Goal: Information Seeking & Learning: Learn about a topic

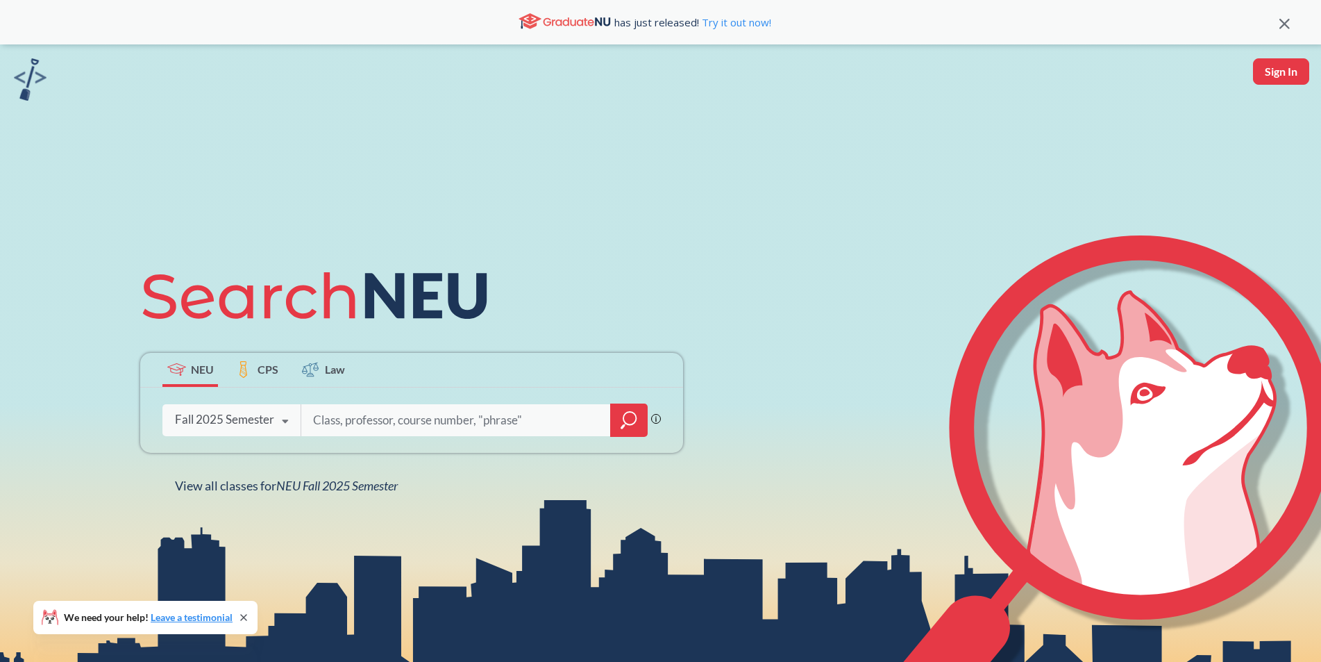
click at [460, 424] on input "search" at bounding box center [456, 419] width 289 height 29
click at [355, 418] on input "search" at bounding box center [456, 419] width 289 height 29
click at [248, 420] on div "Fall 2025 Semester" at bounding box center [224, 419] width 99 height 15
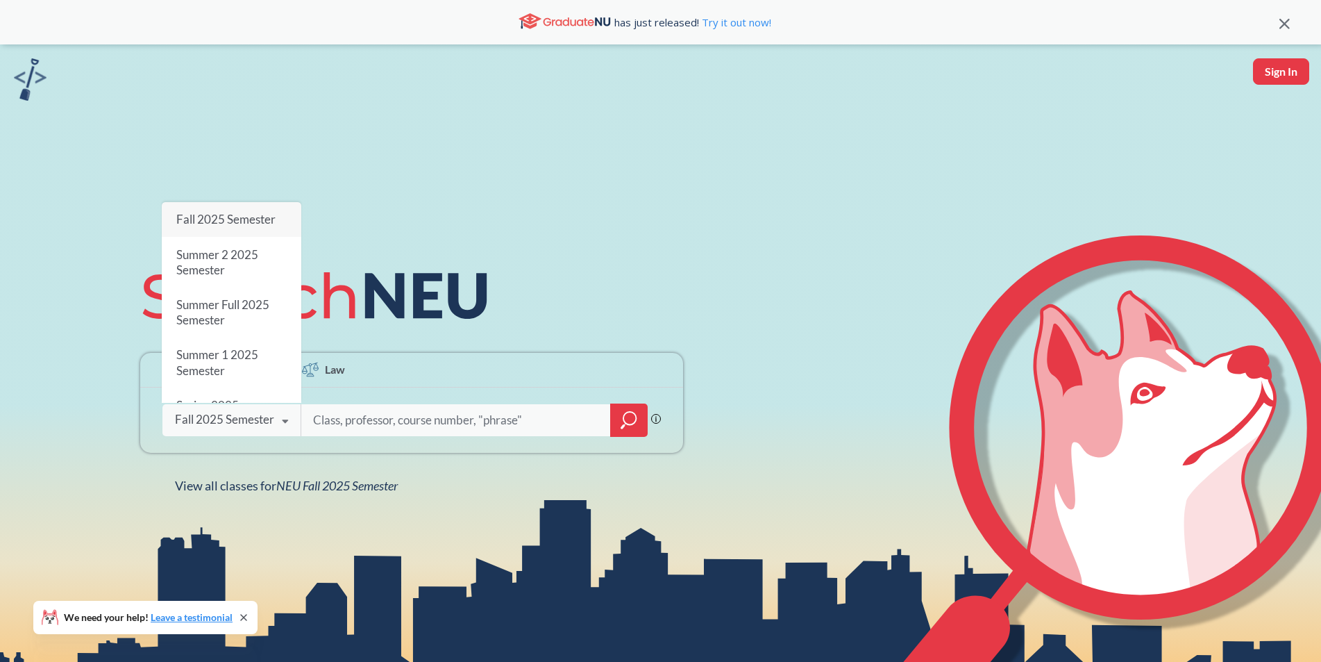
click at [425, 299] on icon at bounding box center [426, 297] width 122 height 46
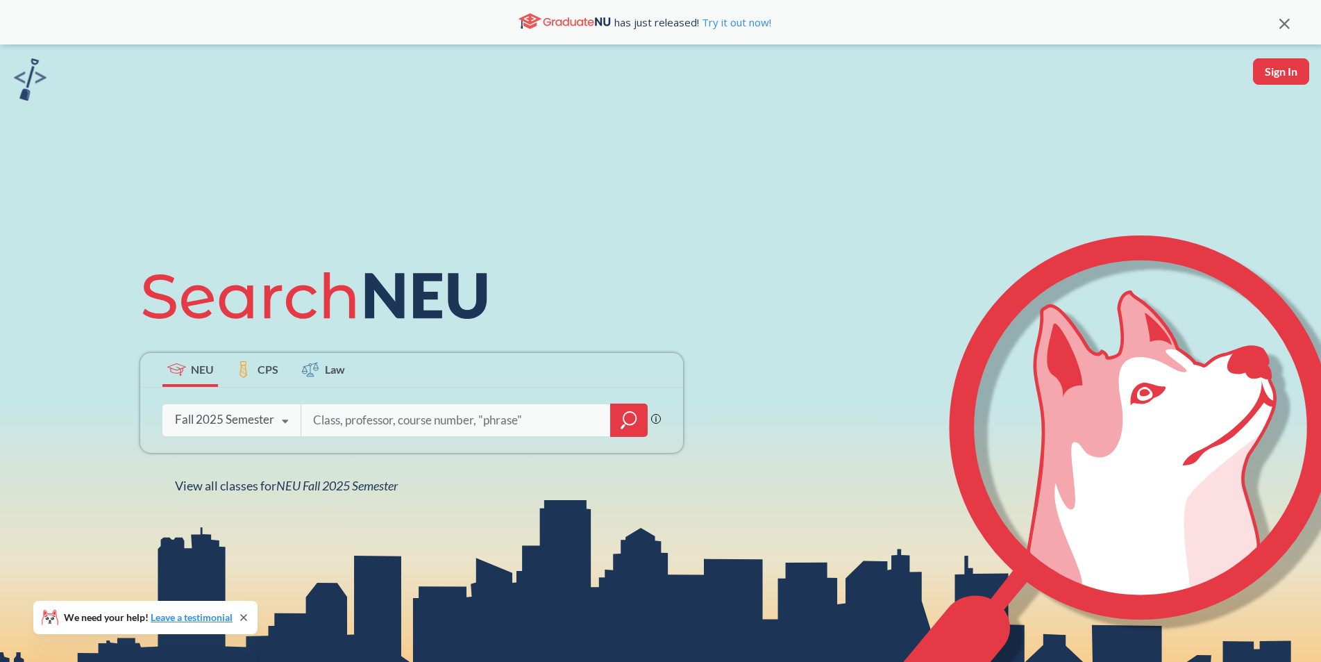
click at [462, 401] on div "Phrase search guarantees the exact search appears in the results. Ex. If you wa…" at bounding box center [411, 419] width 543 height 65
click at [475, 410] on input "search" at bounding box center [456, 419] width 289 height 29
click at [433, 404] on div at bounding box center [474, 420] width 347 height 32
click at [451, 414] on input "search" at bounding box center [456, 419] width 289 height 29
type input "CS"
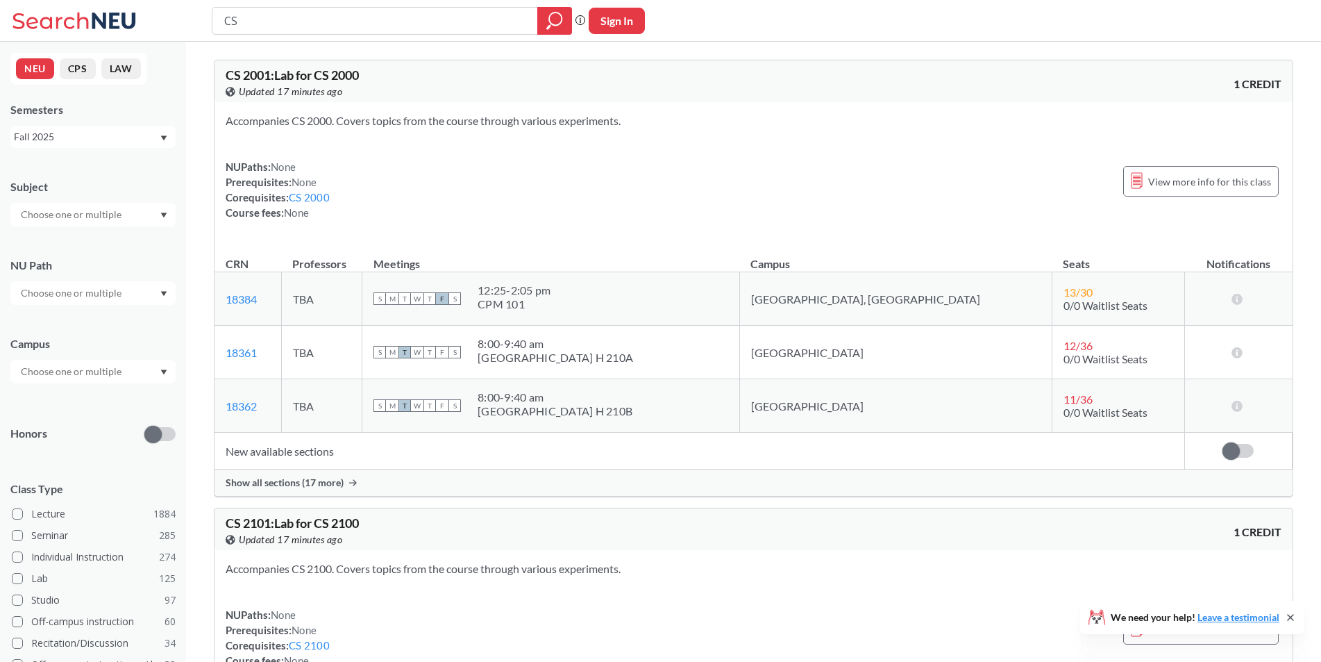
click at [130, 366] on div at bounding box center [92, 372] width 165 height 24
click at [129, 392] on div "[GEOGRAPHIC_DATA] ( 2037 )" at bounding box center [92, 402] width 165 height 38
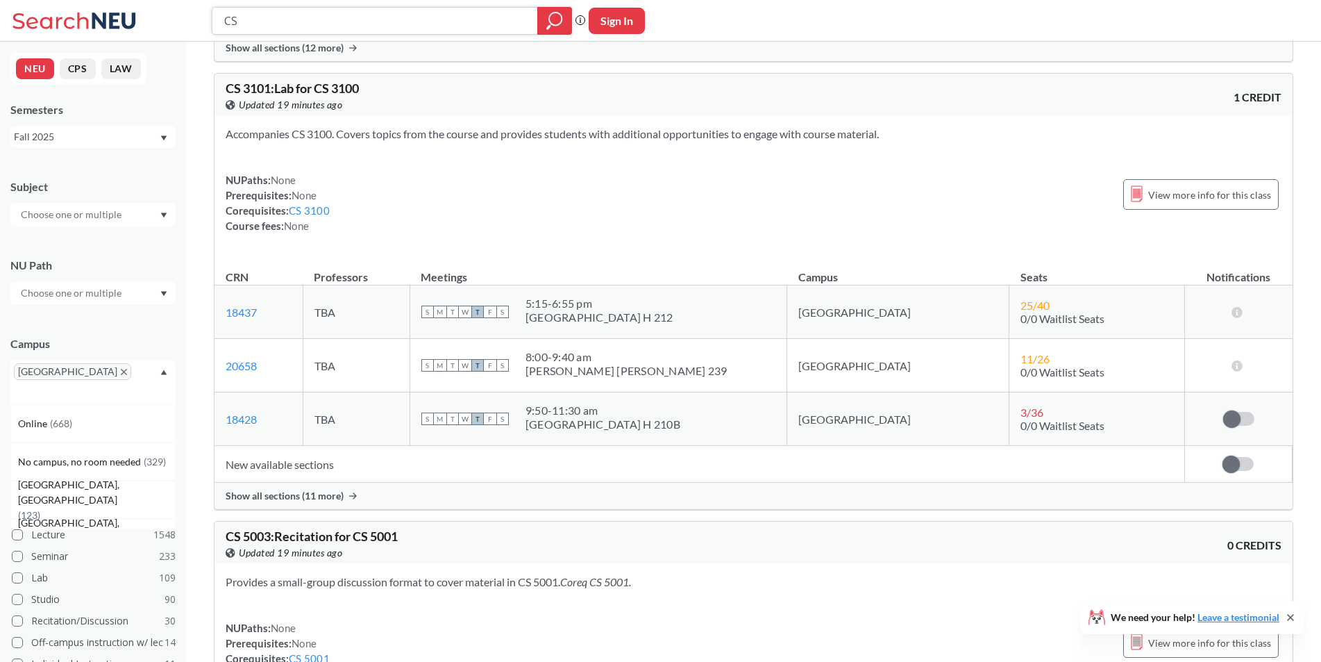
scroll to position [1041, 0]
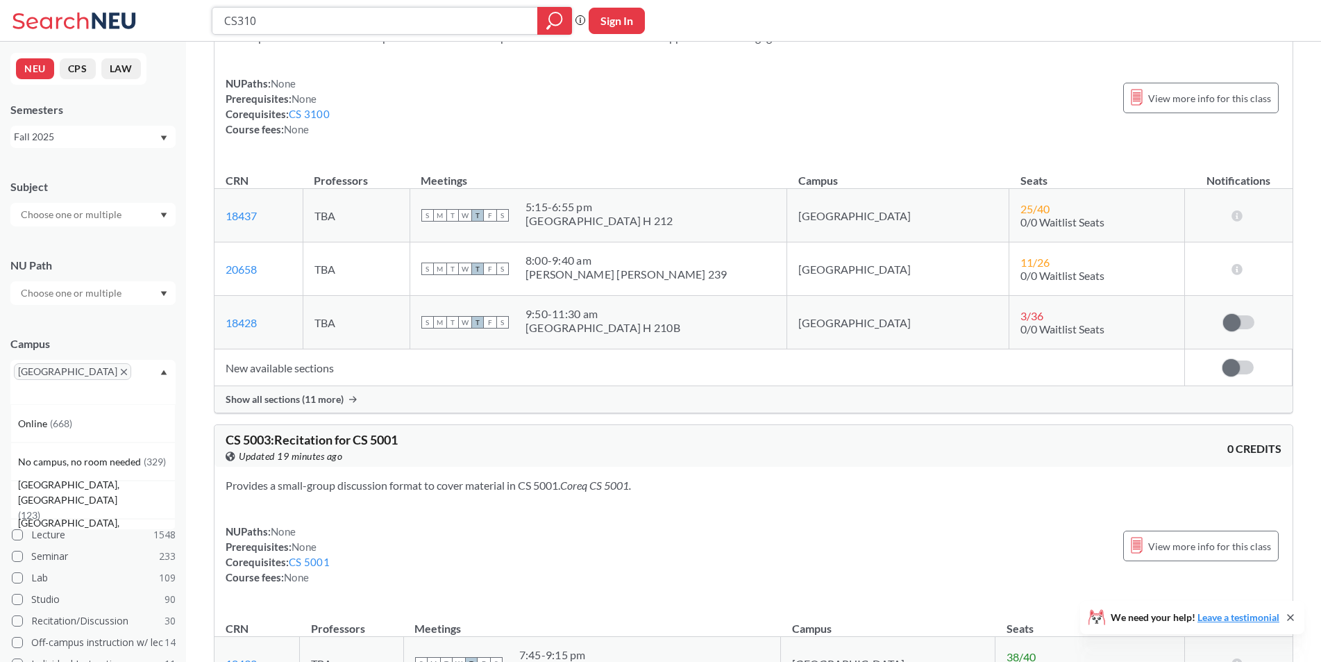
type input "CS3100"
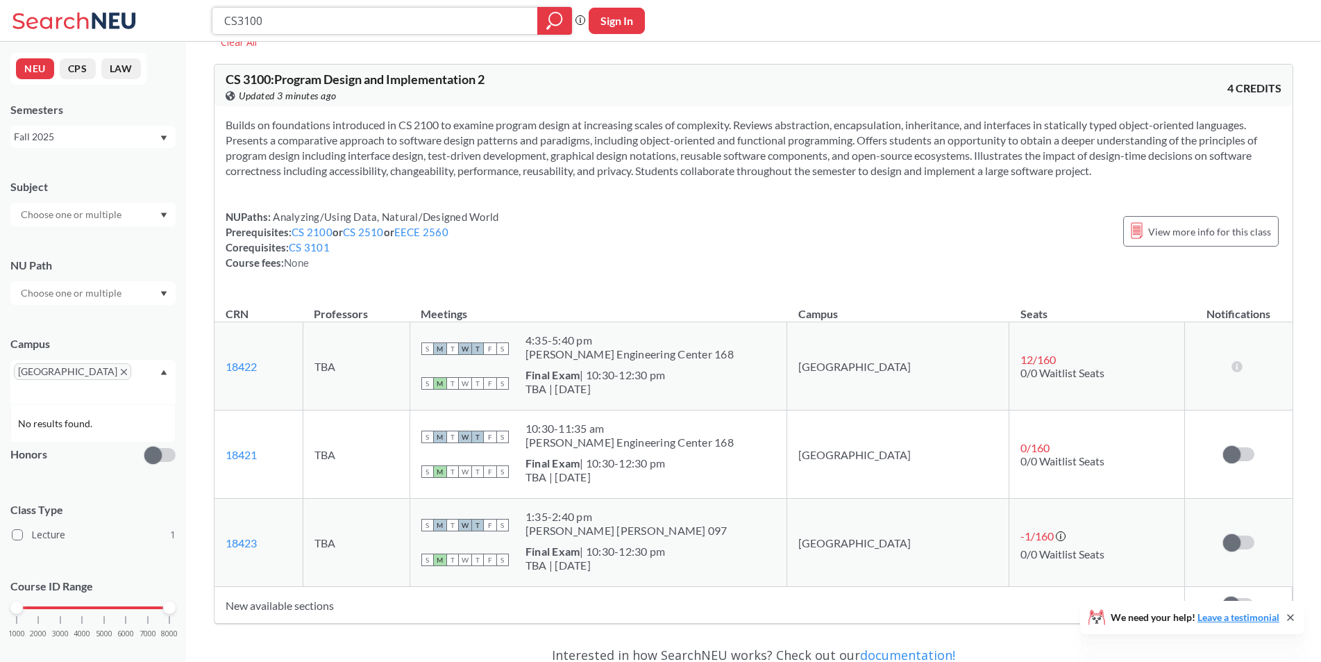
scroll to position [139, 0]
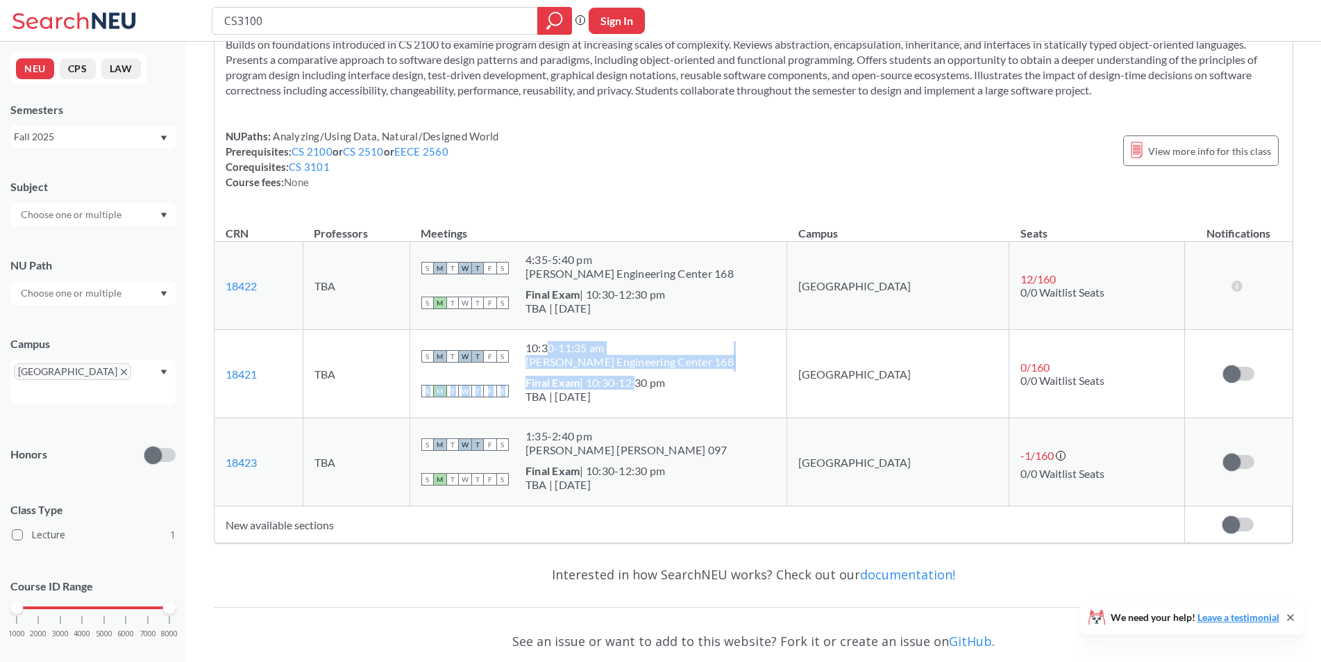
drag, startPoint x: 599, startPoint y: 349, endPoint x: 694, endPoint y: 378, distance: 99.5
click at [694, 378] on td "S M T W T F S 10:30 - 11:35 am [PERSON_NAME] Engineering Center 168 S M T W T F…" at bounding box center [598, 374] width 377 height 88
click at [666, 378] on div "Final Exam | 10:30-12:30 pm" at bounding box center [596, 383] width 140 height 14
drag, startPoint x: 714, startPoint y: 390, endPoint x: 628, endPoint y: 382, distance: 86.4
click at [628, 382] on span "Final Exam | 10:30-12:30 pm TBA | [DATE]" at bounding box center [596, 390] width 140 height 28
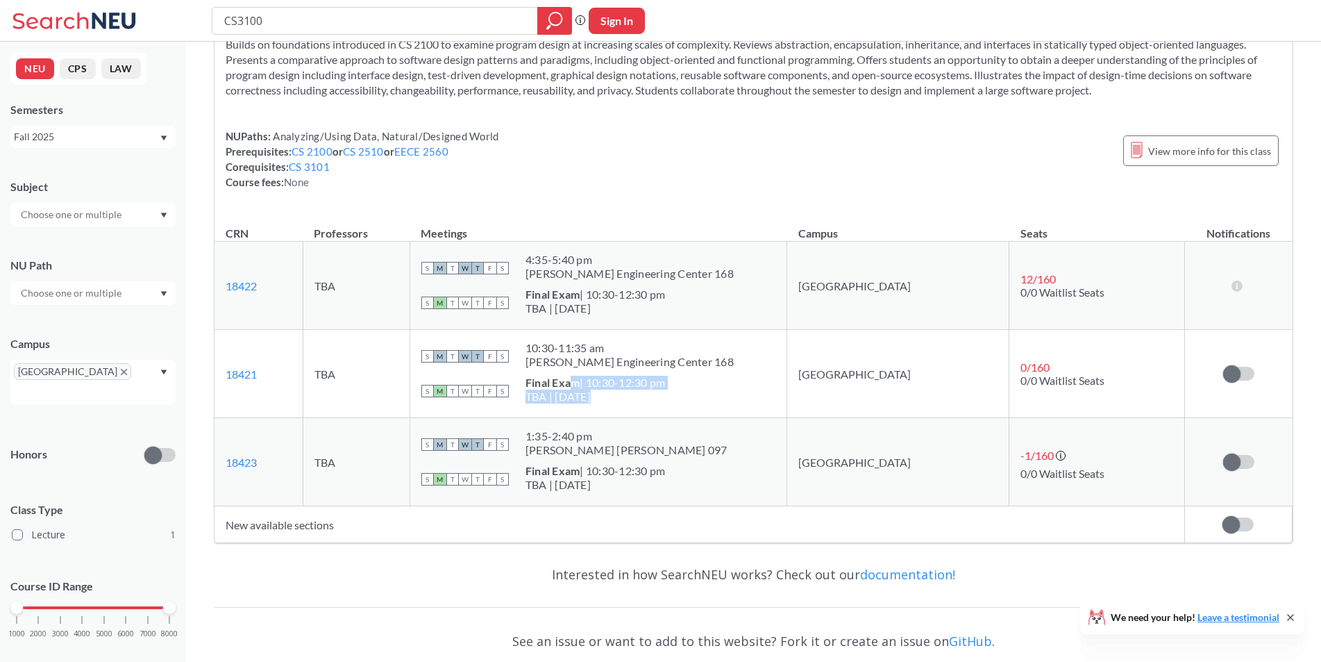
click at [580, 382] on b "Final Exam" at bounding box center [553, 382] width 55 height 13
click at [450, 10] on input "CS3100" at bounding box center [375, 21] width 305 height 24
type input "CS3101"
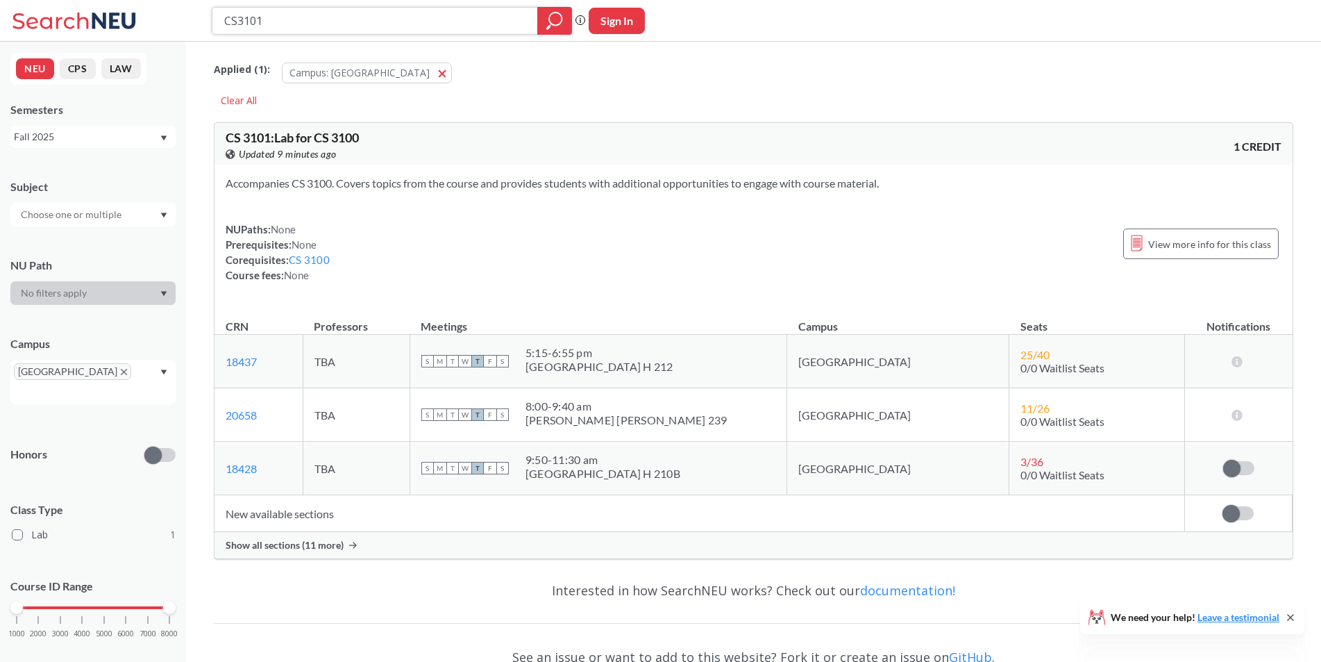
click at [438, 12] on input "CS3101" at bounding box center [375, 21] width 305 height 24
type input "CS3000"
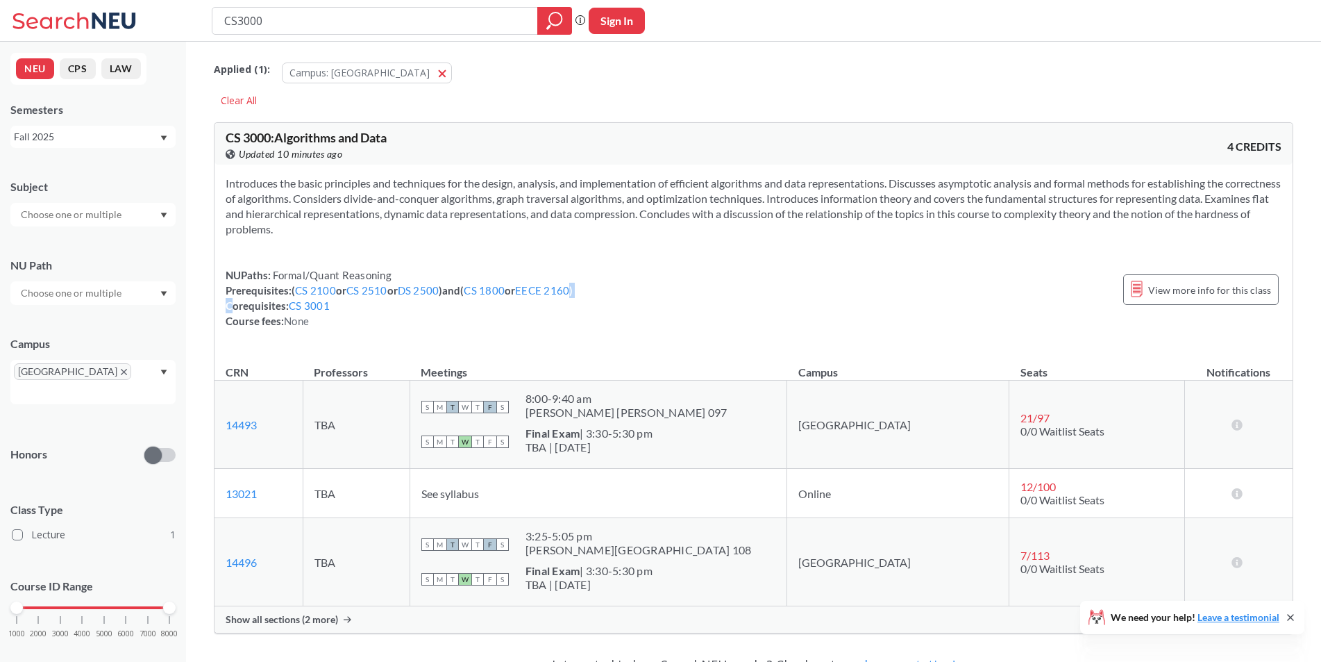
drag, startPoint x: 601, startPoint y: 289, endPoint x: 231, endPoint y: 299, distance: 370.2
click at [231, 299] on div "NUPaths: Formal/Quant Reasoning Prerequisites: ( CS 2100 or CS 2510 or DS 2500 …" at bounding box center [754, 297] width 1056 height 61
click at [230, 284] on div "NUPaths: Formal/Quant Reasoning Prerequisites: ( CS 2100 or CS 2510 or DS 2500 …" at bounding box center [399, 297] width 347 height 61
drag, startPoint x: 228, startPoint y: 285, endPoint x: 680, endPoint y: 285, distance: 452.0
click at [680, 285] on div "NUPaths: Formal/Quant Reasoning Prerequisites: ( CS 2100 or CS 2510 or DS 2500 …" at bounding box center [754, 297] width 1056 height 61
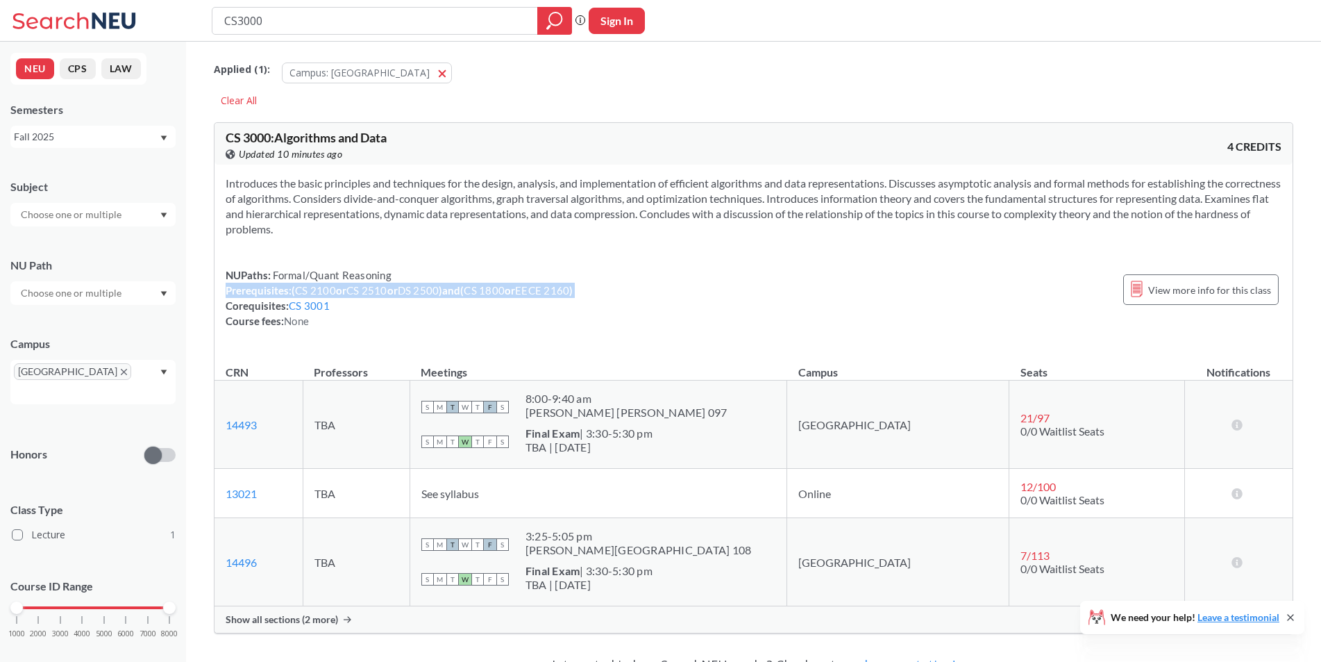
click at [680, 285] on div "NUPaths: Formal/Quant Reasoning Prerequisites: ( CS 2100 or CS 2510 or DS 2500 …" at bounding box center [754, 297] width 1056 height 61
drag, startPoint x: 677, startPoint y: 292, endPoint x: 215, endPoint y: 285, distance: 461.8
click at [215, 285] on div "Introduces the basic principles and techniques for the design, analysis, and im…" at bounding box center [754, 258] width 1078 height 186
click at [216, 285] on div "Introduces the basic principles and techniques for the design, analysis, and im…" at bounding box center [754, 258] width 1078 height 186
drag, startPoint x: 226, startPoint y: 287, endPoint x: 703, endPoint y: 284, distance: 477.0
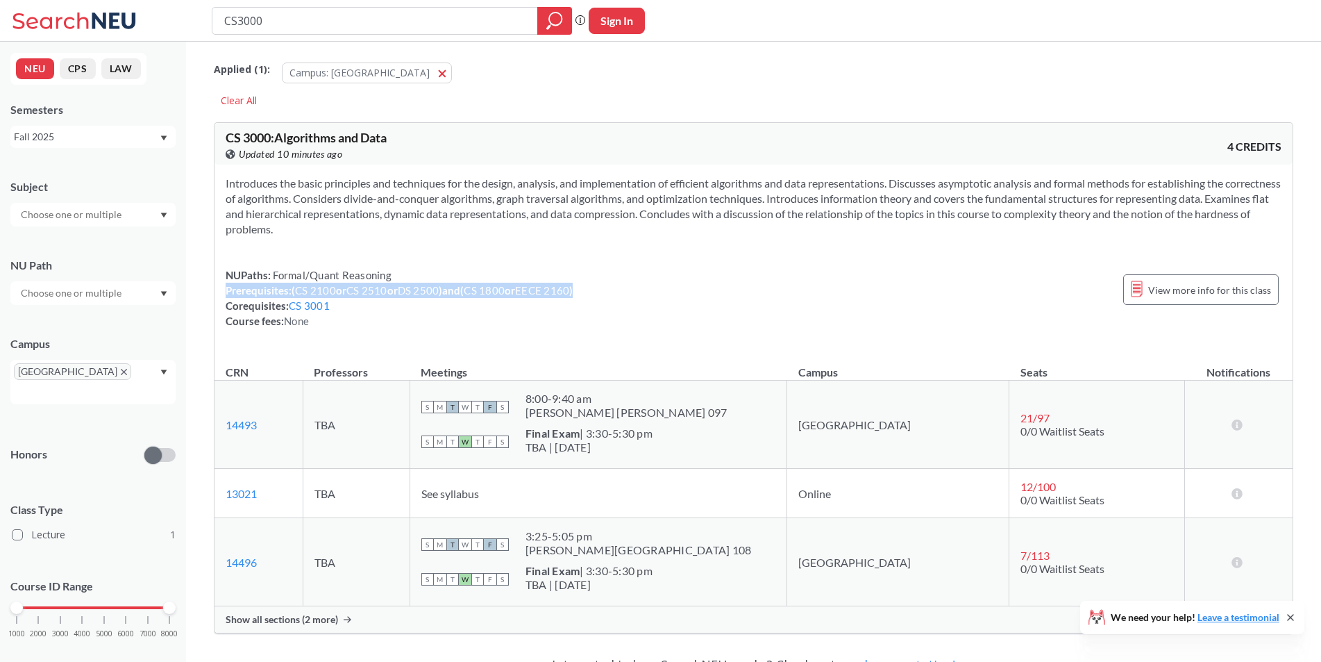
click at [703, 284] on div "NUPaths: Formal/Quant Reasoning Prerequisites: ( CS 2100 or CS 2510 or DS 2500 …" at bounding box center [754, 297] width 1056 height 61
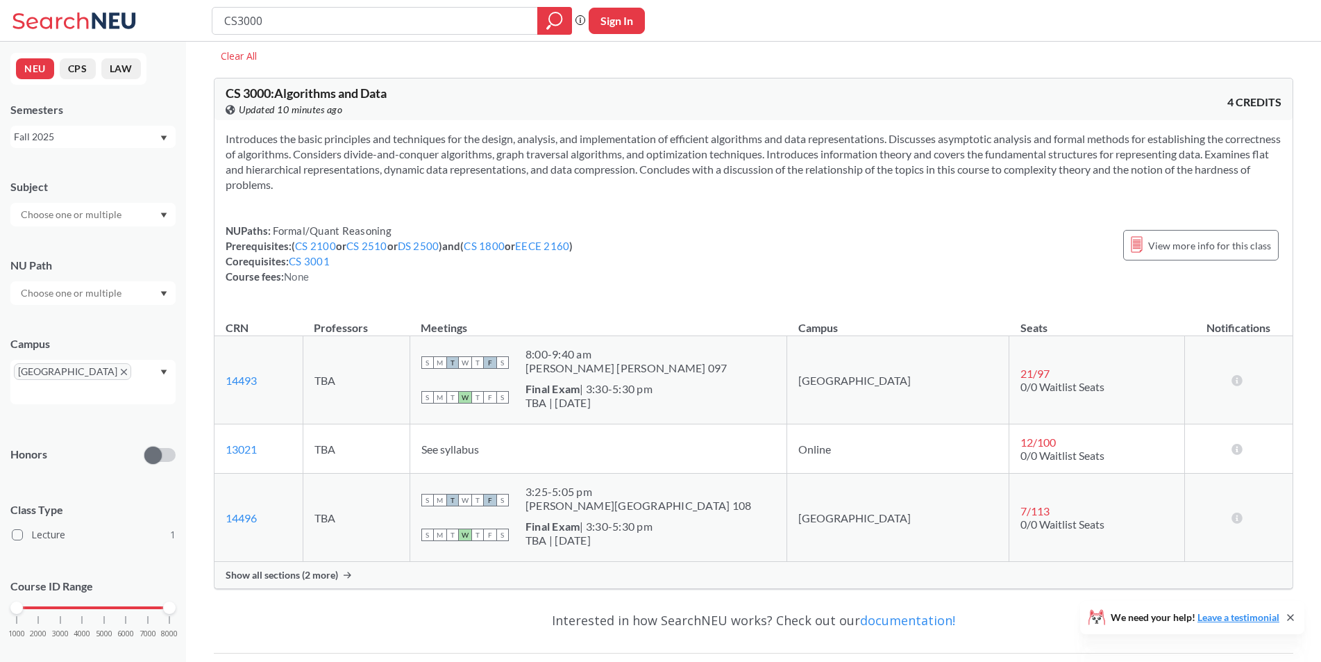
scroll to position [69, 0]
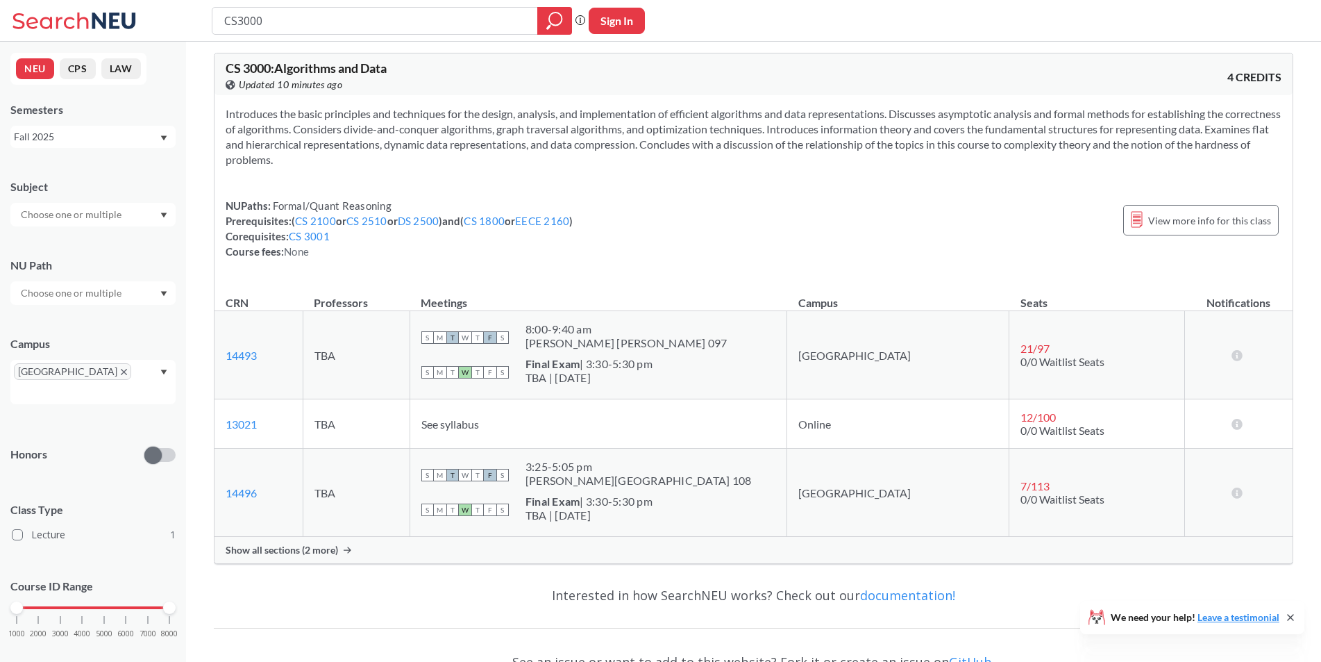
click at [719, 247] on div "NUPaths: Formal/Quant Reasoning Prerequisites: ( CS 2100 or CS 2510 or DS 2500 …" at bounding box center [754, 228] width 1056 height 61
click at [314, 25] on input "CS3000" at bounding box center [375, 21] width 305 height 24
click at [315, 25] on input "CS3000" at bounding box center [375, 21] width 305 height 24
type input "ARTG2242"
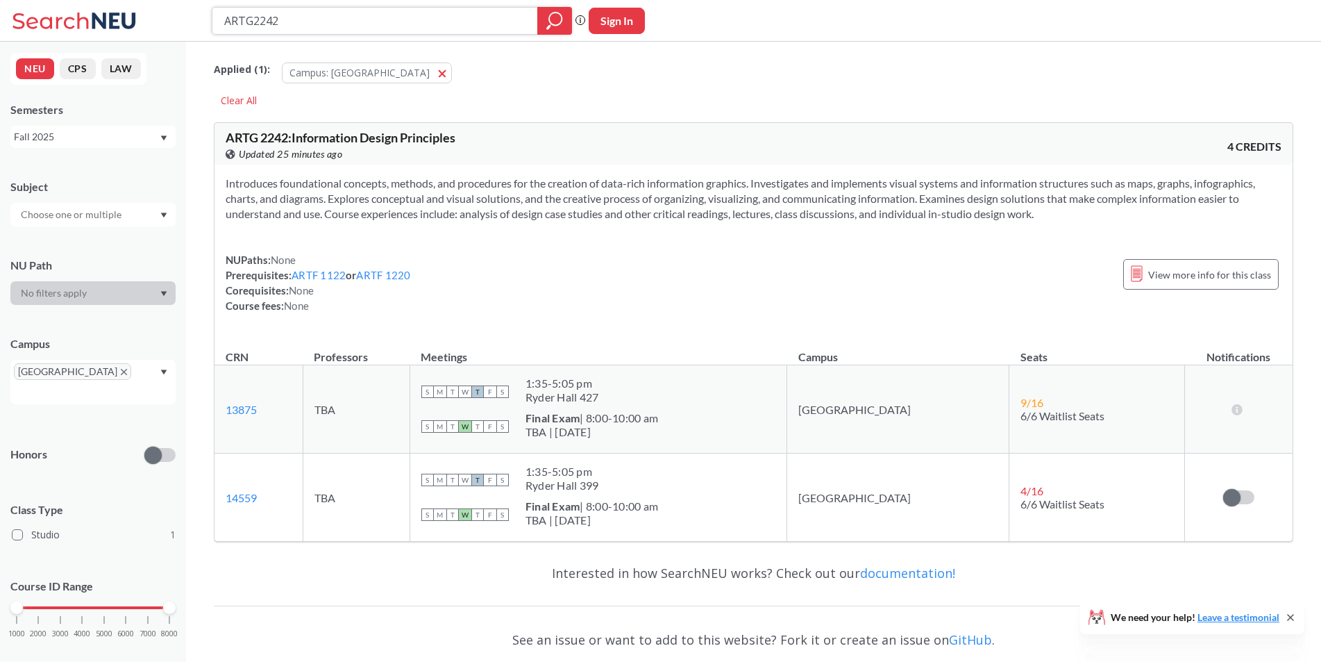
click at [336, 28] on input "ARTG2242" at bounding box center [375, 21] width 305 height 24
type input "INSH2102"
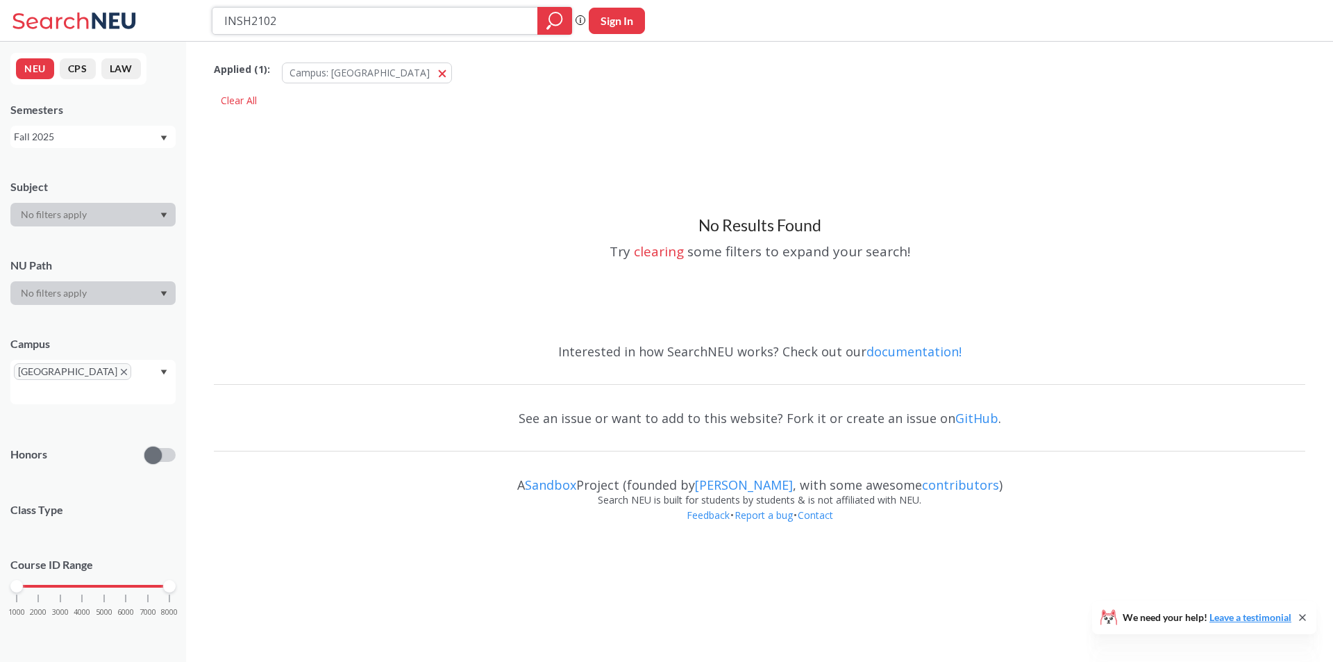
click at [251, 22] on input "INSH2102" at bounding box center [375, 21] width 305 height 24
type input "INSH 2102"
click at [562, 19] on icon "magnifying glass" at bounding box center [555, 18] width 12 height 12
drag, startPoint x: 411, startPoint y: 23, endPoint x: 81, endPoint y: 35, distance: 330.0
click at [81, 35] on div "INSH 2102 Phrase search guarantees the exact search appears in the results. Ex.…" at bounding box center [666, 21] width 1333 height 42
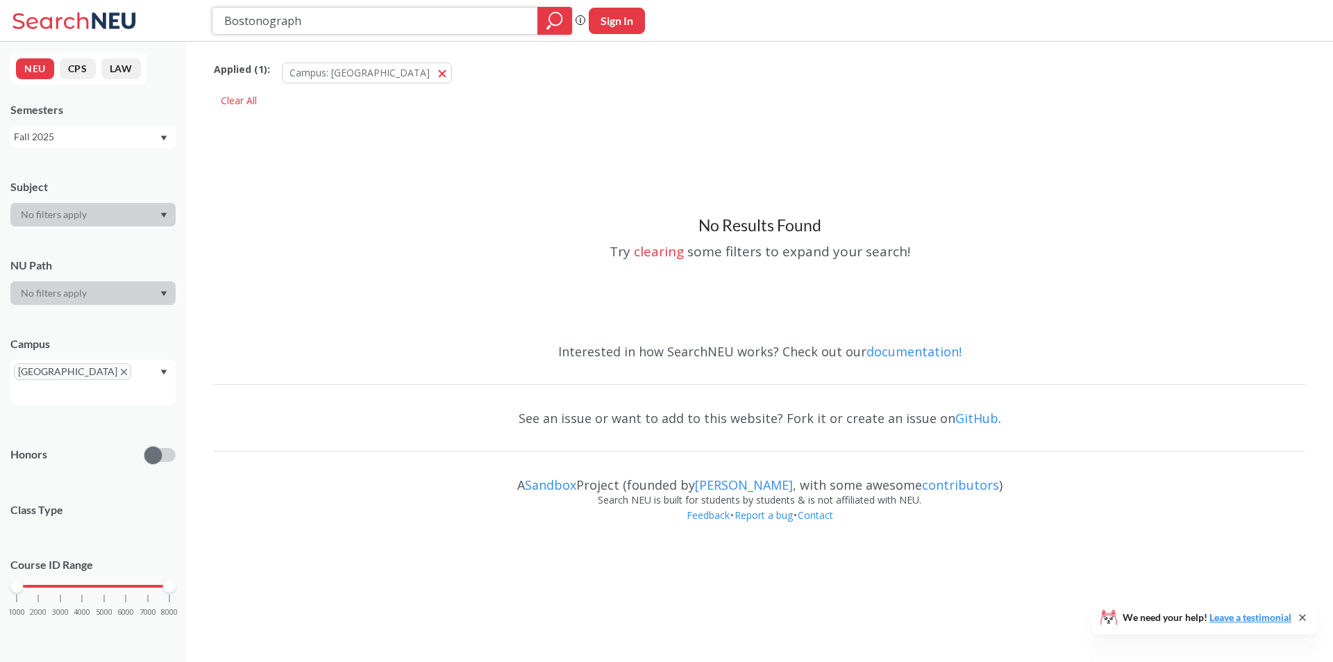
type input "Bostonography"
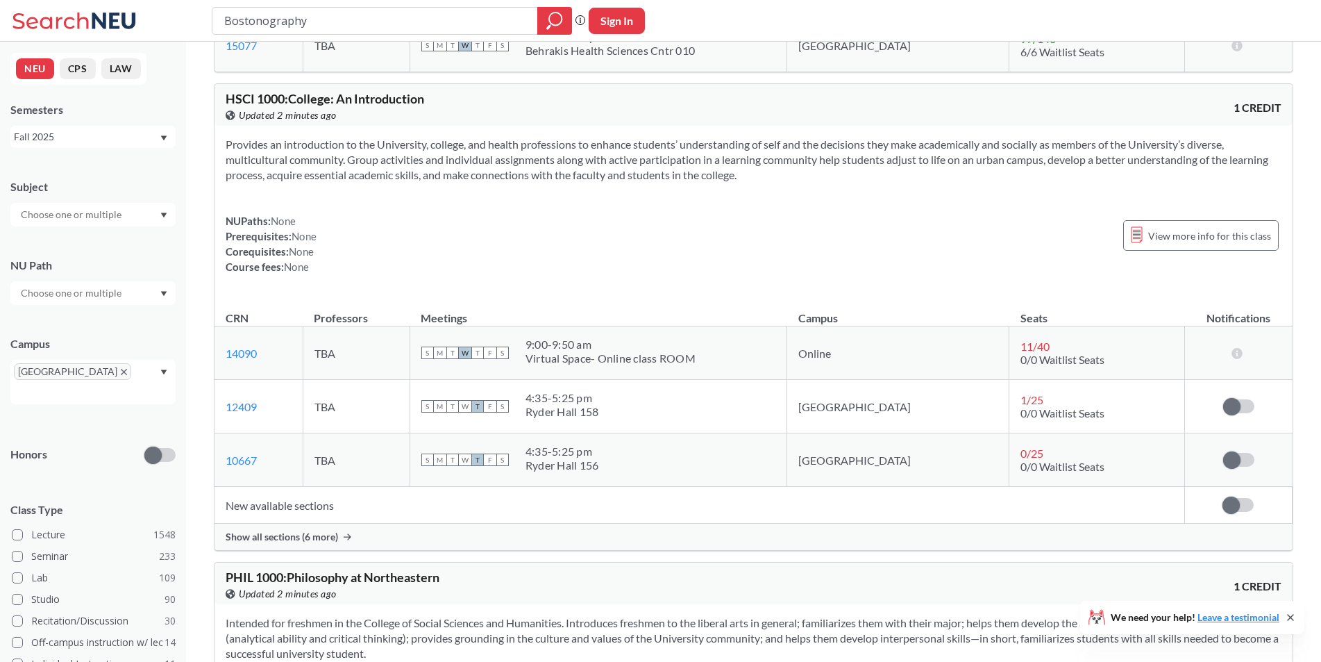
scroll to position [6596, 0]
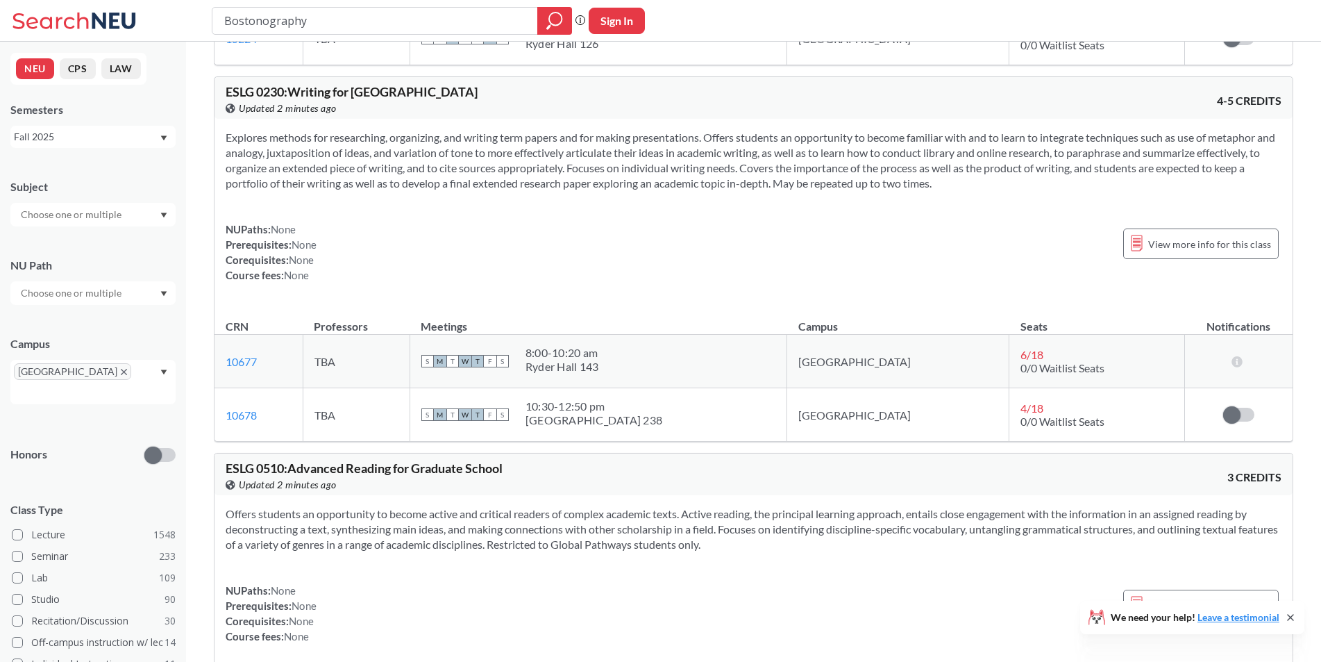
drag, startPoint x: 216, startPoint y: 499, endPoint x: 236, endPoint y: 283, distance: 216.9
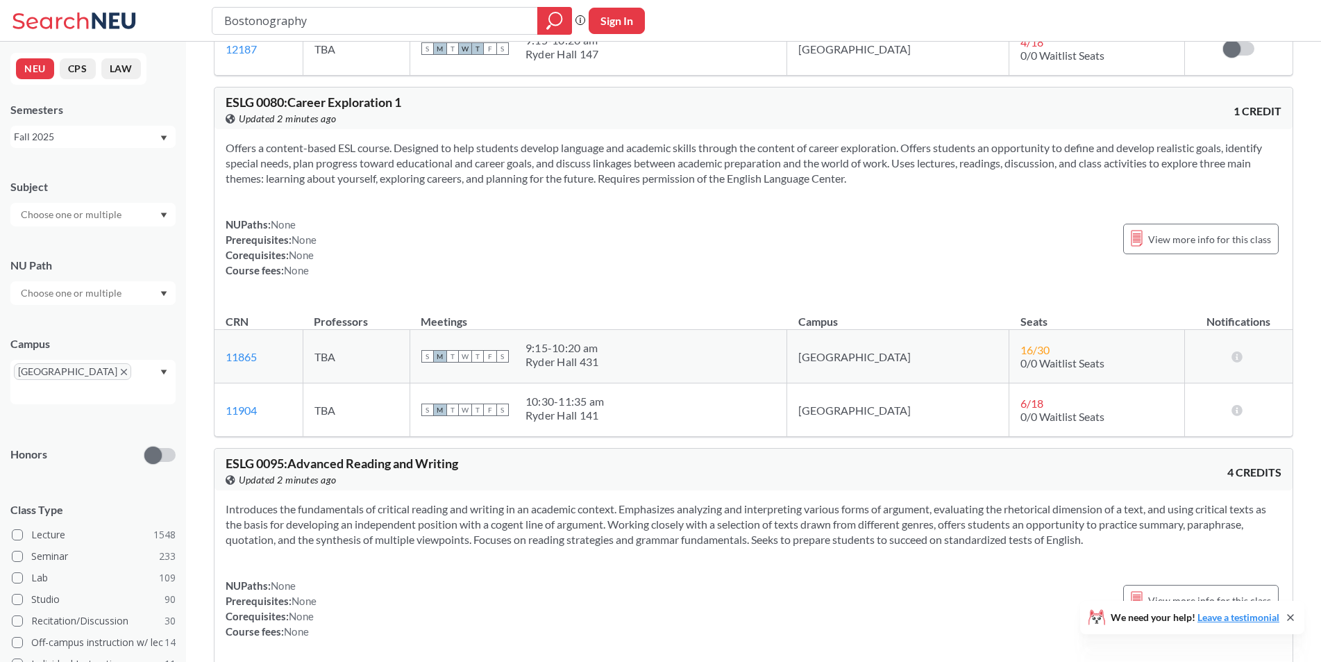
scroll to position [0, 0]
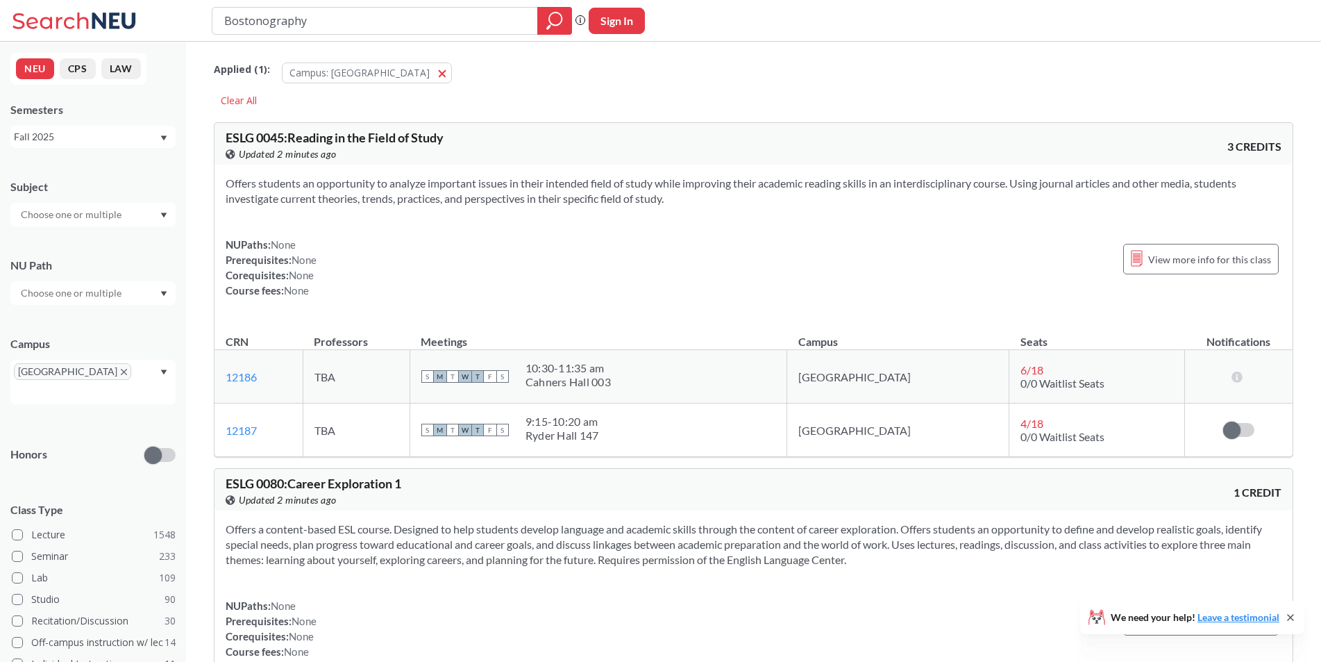
drag, startPoint x: 236, startPoint y: 195, endPoint x: 274, endPoint y: -58, distance: 255.5
click at [449, 28] on input "Bostonography" at bounding box center [375, 21] width 305 height 24
click at [77, 299] on input "text" at bounding box center [72, 293] width 117 height 17
click at [153, 262] on div "NU Path" at bounding box center [92, 265] width 165 height 15
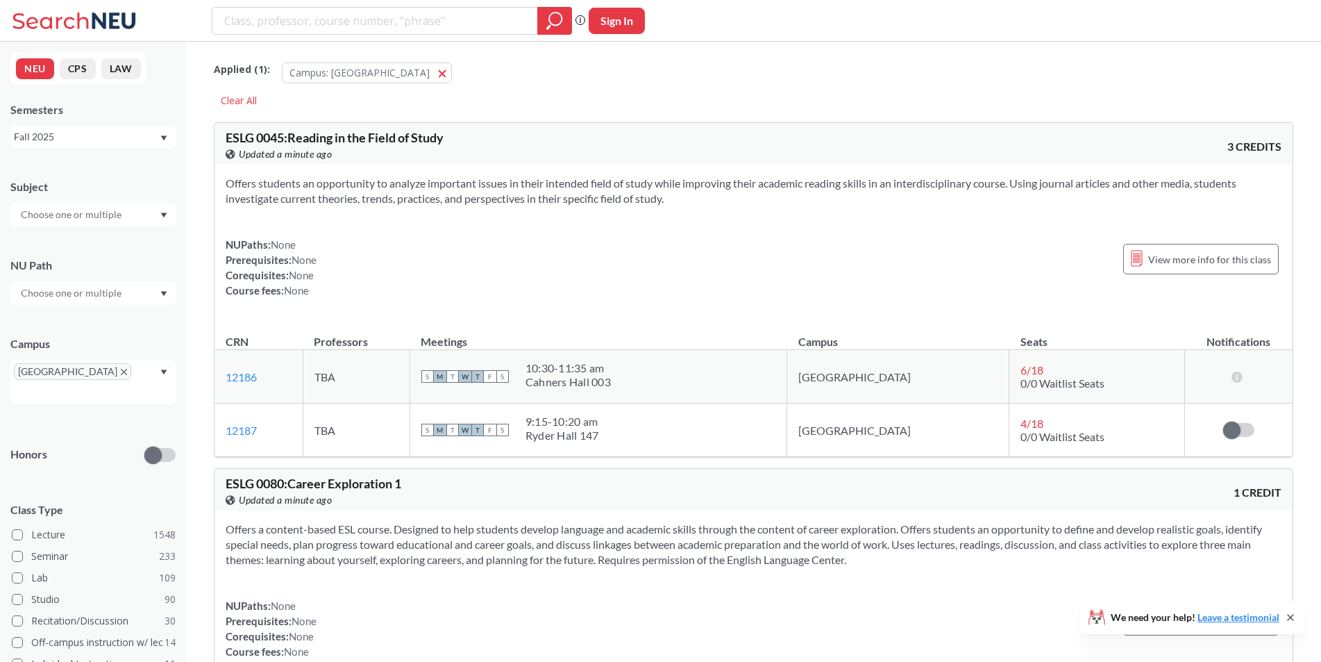
click at [141, 220] on div at bounding box center [92, 215] width 165 height 24
click at [115, 242] on div "CS ( 80 )" at bounding box center [96, 238] width 157 height 15
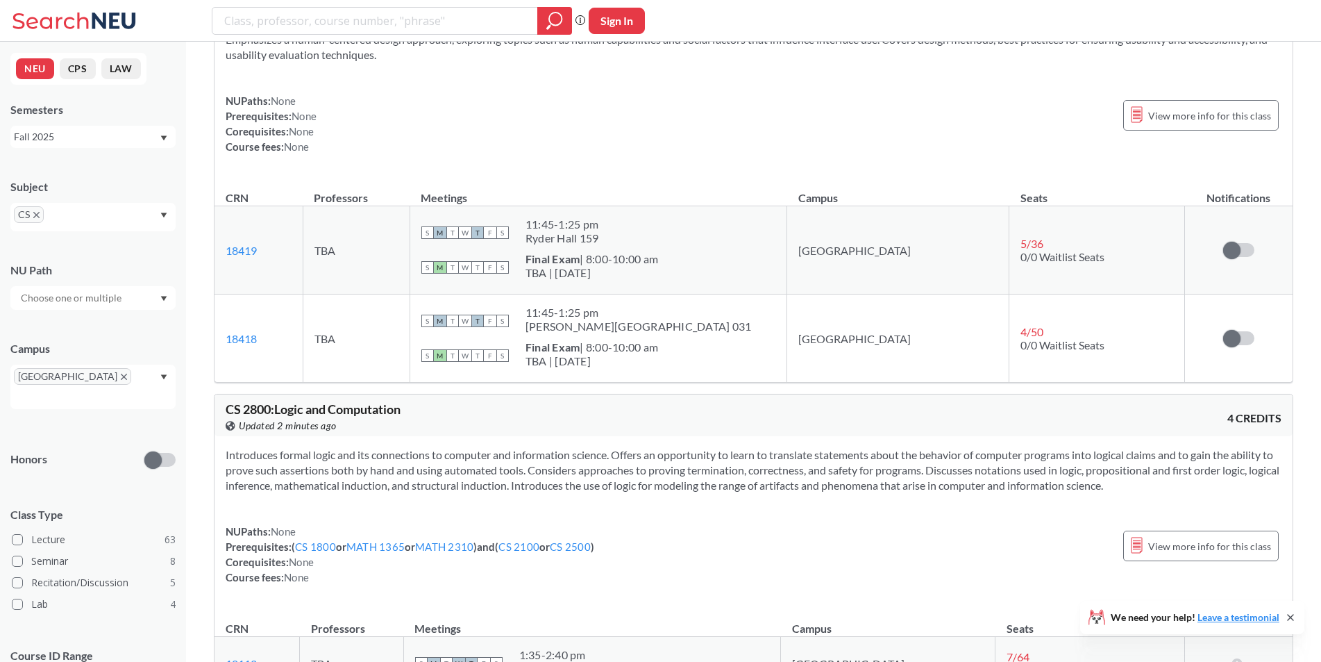
scroll to position [4176, 0]
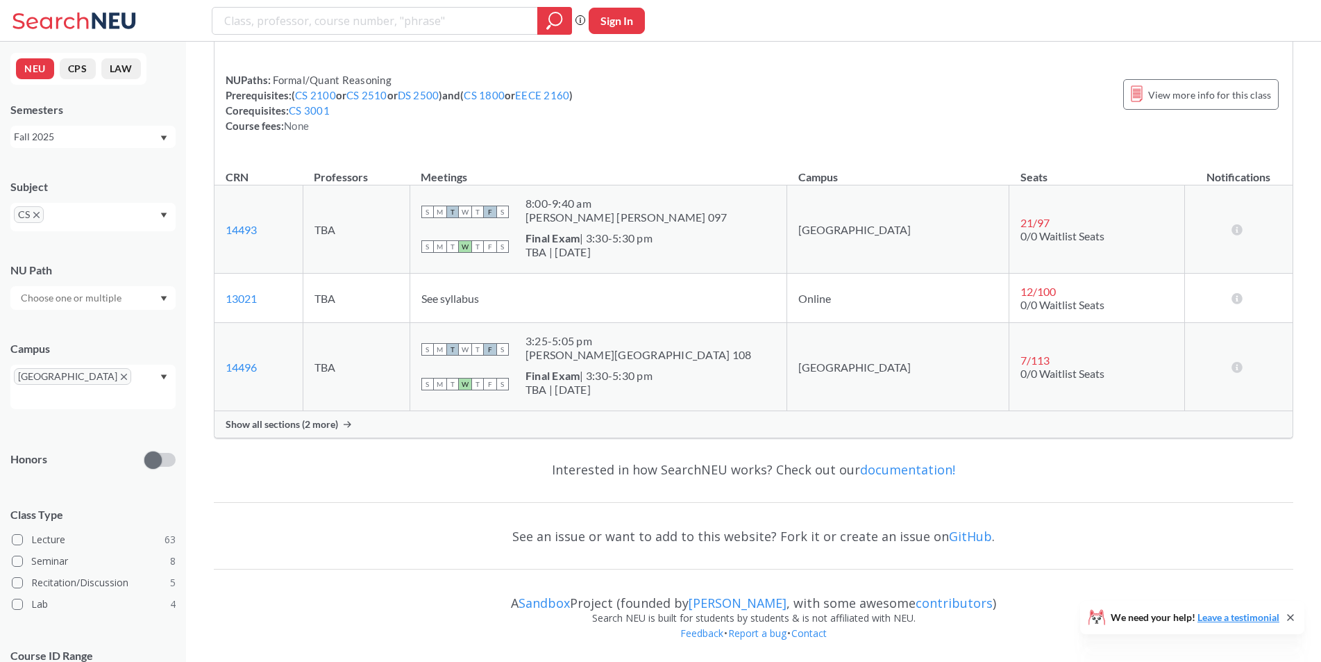
drag, startPoint x: 696, startPoint y: 327, endPoint x: 712, endPoint y: 501, distance: 175.0
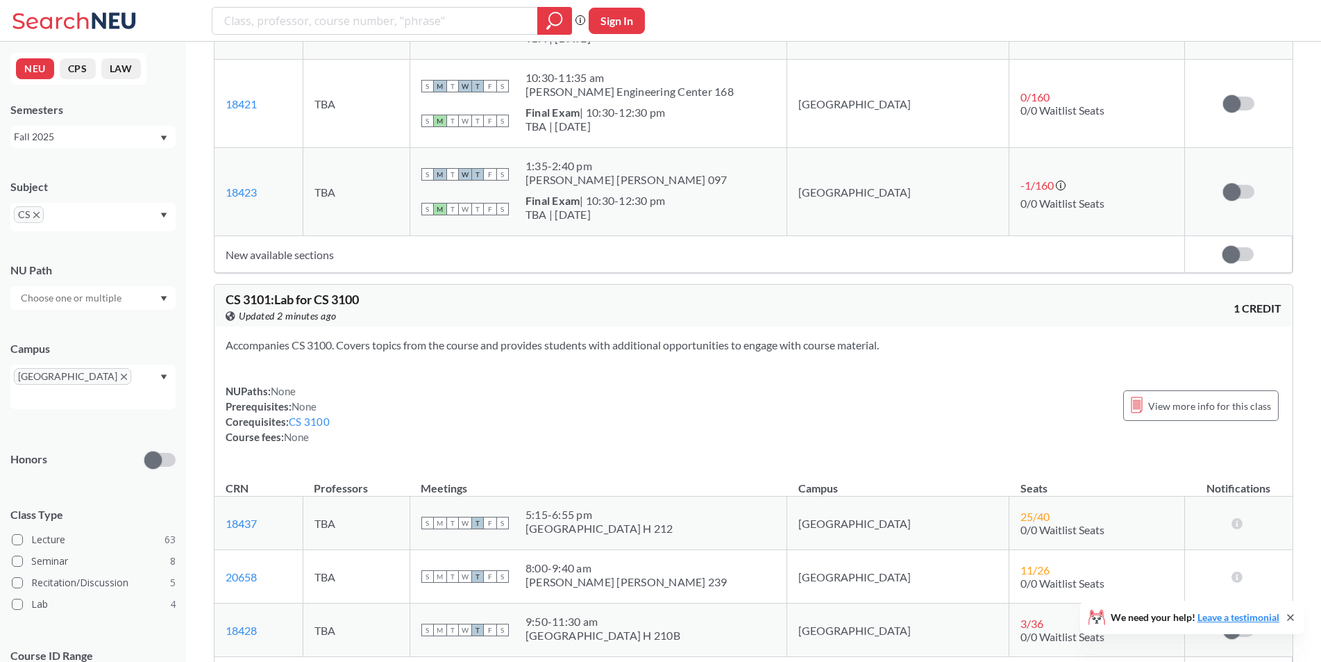
drag, startPoint x: 674, startPoint y: 517, endPoint x: 672, endPoint y: 594, distance: 77.1
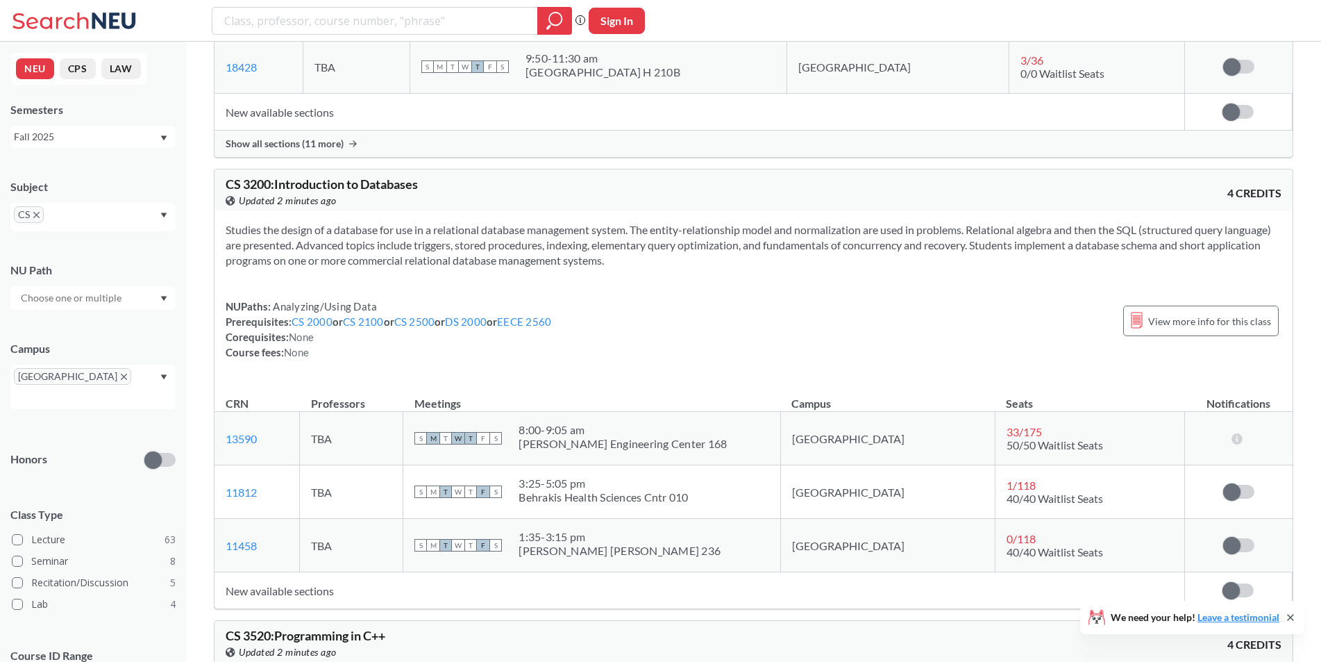
drag, startPoint x: 663, startPoint y: 383, endPoint x: 694, endPoint y: 518, distance: 139.0
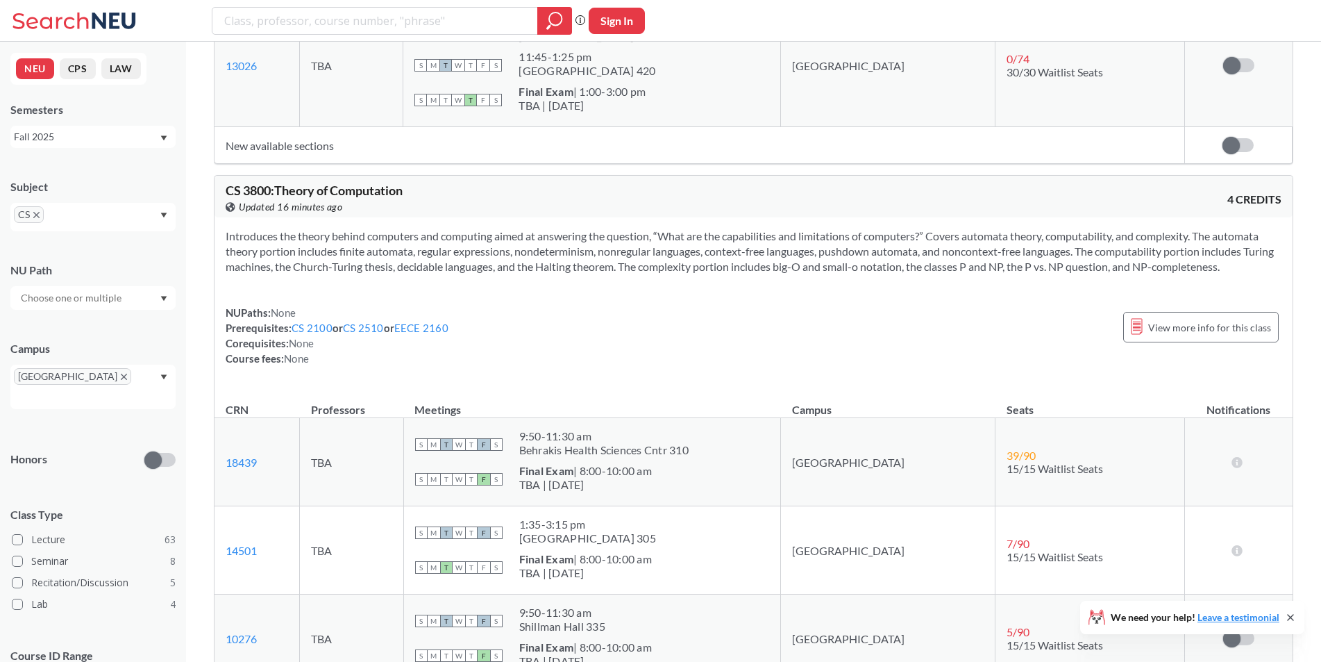
scroll to position [7267, 0]
